Goal: Check status: Check status

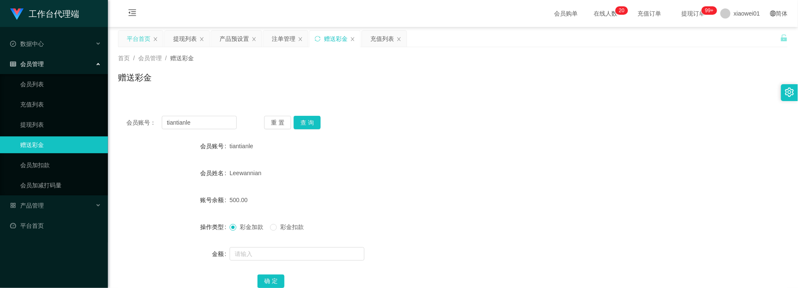
click at [137, 35] on div "平台首页" at bounding box center [139, 39] width 24 height 16
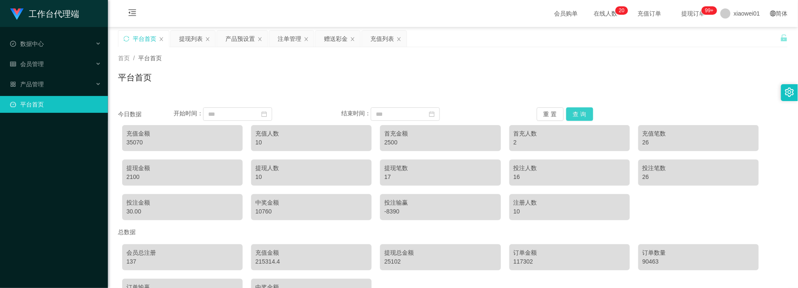
click at [577, 117] on button "查 询" at bounding box center [579, 113] width 27 height 13
click at [235, 112] on input at bounding box center [237, 113] width 69 height 13
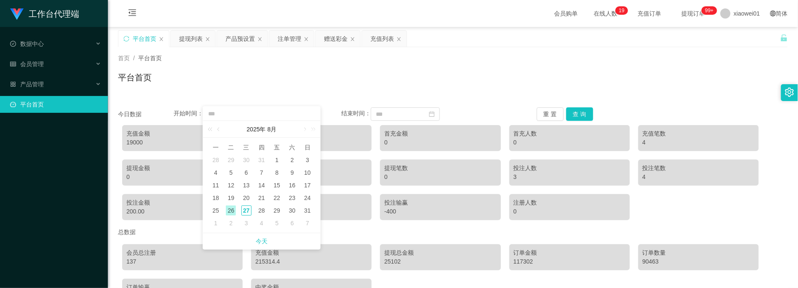
click at [367, 78] on div "平台首页" at bounding box center [453, 80] width 670 height 19
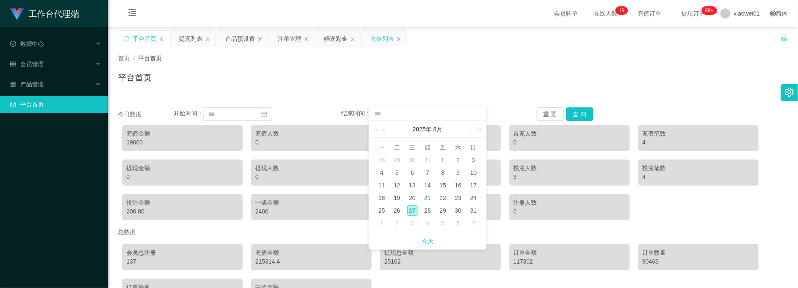
click at [378, 35] on div "充值列表" at bounding box center [382, 39] width 24 height 16
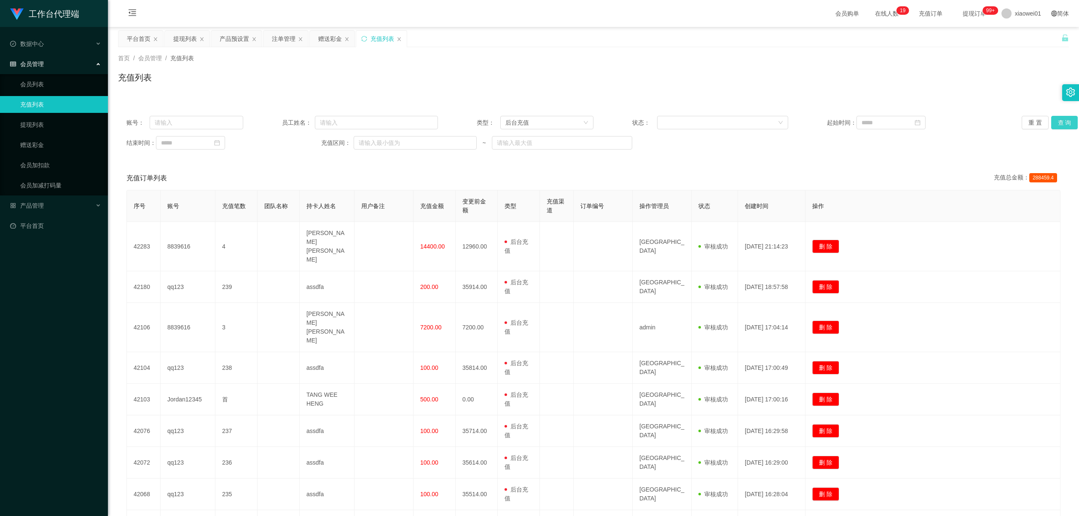
click at [798, 119] on button "查 询" at bounding box center [1064, 122] width 27 height 13
